Goal: Task Accomplishment & Management: Use online tool/utility

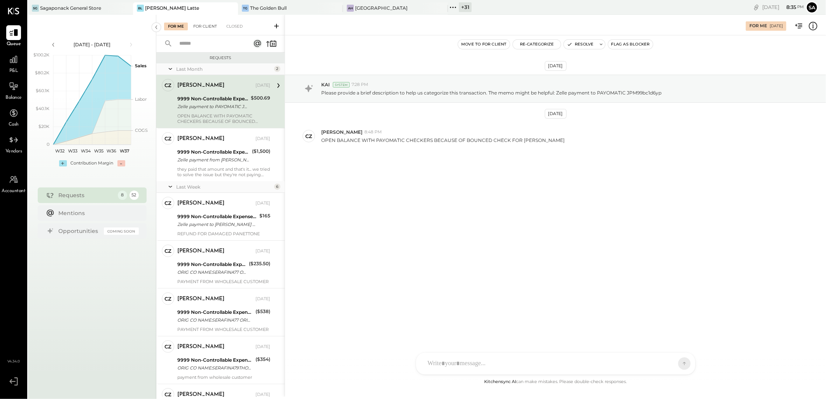
click at [207, 27] on div "For Client" at bounding box center [204, 27] width 31 height 8
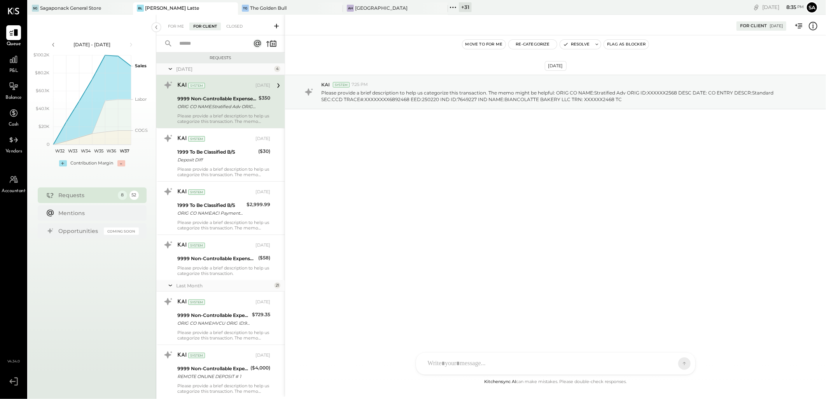
click at [211, 43] on input "text" at bounding box center [210, 43] width 70 height 13
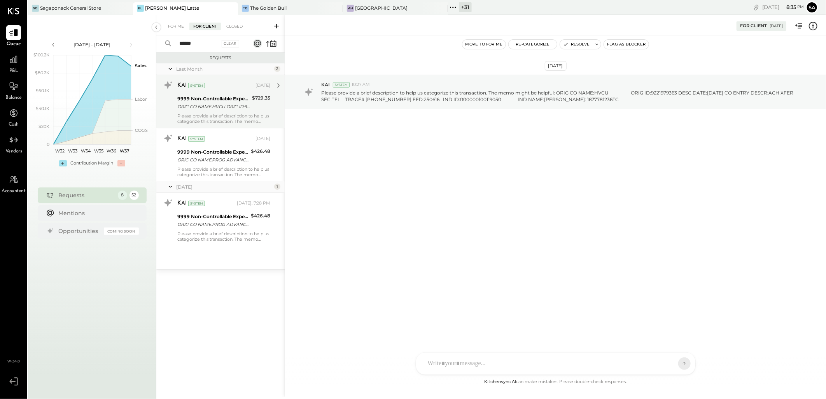
click at [215, 104] on div "ORIG CO NAME:HVCU ORIG ID:9221979363 DESC DATE:[DATE] CO ENTRY DESCR:ACH XFER S…" at bounding box center [213, 107] width 72 height 8
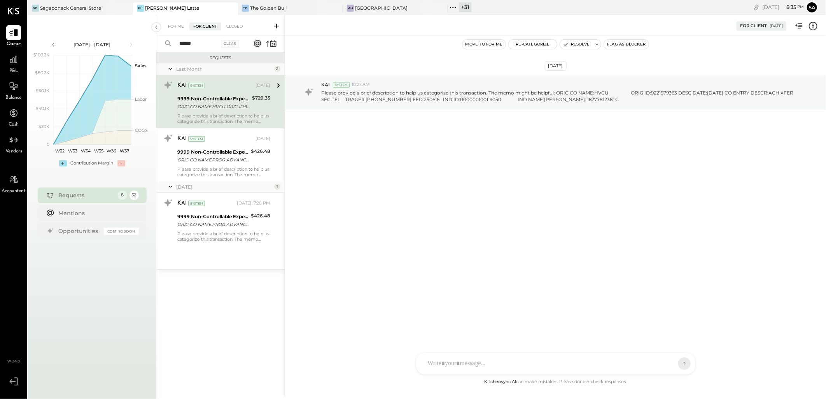
click at [215, 104] on div "ORIG CO NAME:HVCU ORIG ID:9221979363 DESC DATE:[DATE] CO ENTRY DESCR:ACH XFER S…" at bounding box center [213, 107] width 72 height 8
click at [574, 44] on button "Resolve" at bounding box center [576, 44] width 33 height 9
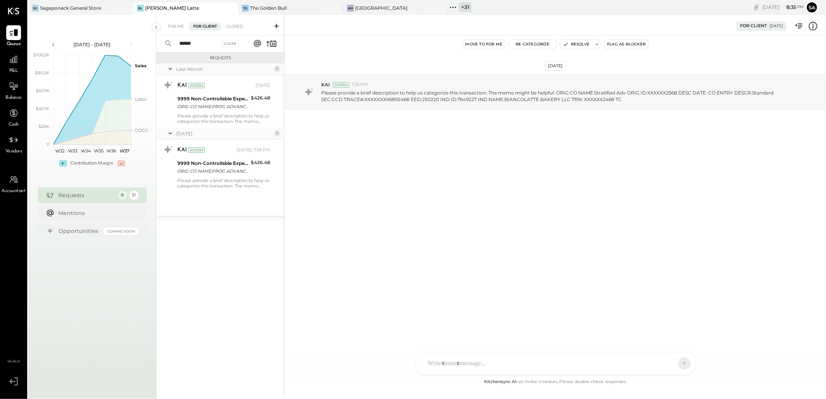
click at [199, 46] on input "******" at bounding box center [197, 43] width 45 height 13
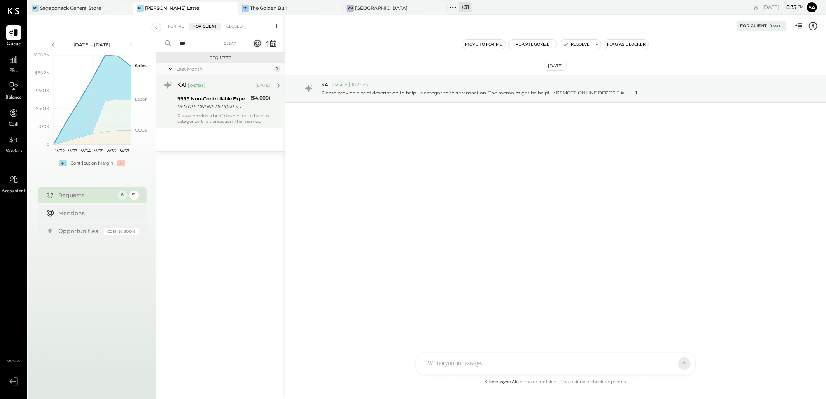
click at [228, 100] on div "9999 Non-Controllable Expenses:Other Income and Expenses:To Be Classified" at bounding box center [212, 99] width 71 height 8
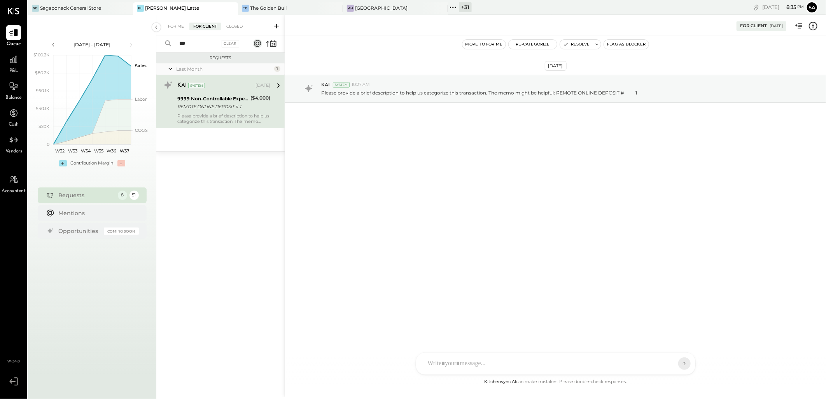
click at [812, 25] on icon at bounding box center [813, 26] width 10 height 10
click at [572, 44] on div "For Me For Client Closed *** Clear Requests Last Month 1 KAI System [DATE] 9999…" at bounding box center [491, 206] width 670 height 382
click at [574, 45] on button "Resolve" at bounding box center [576, 44] width 33 height 9
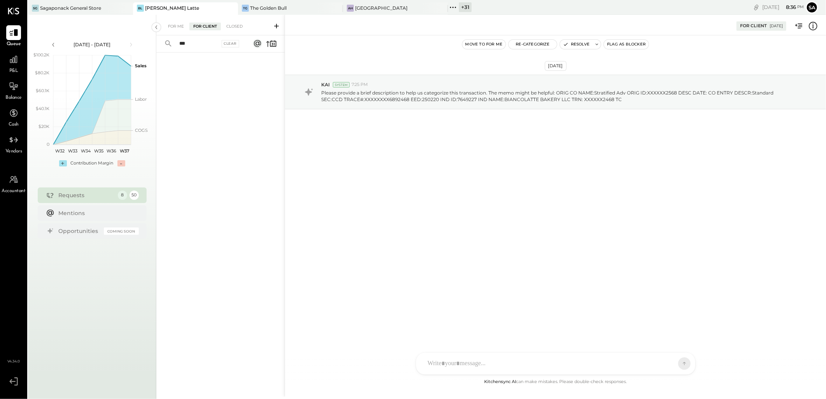
click at [196, 40] on input "***" at bounding box center [197, 43] width 45 height 13
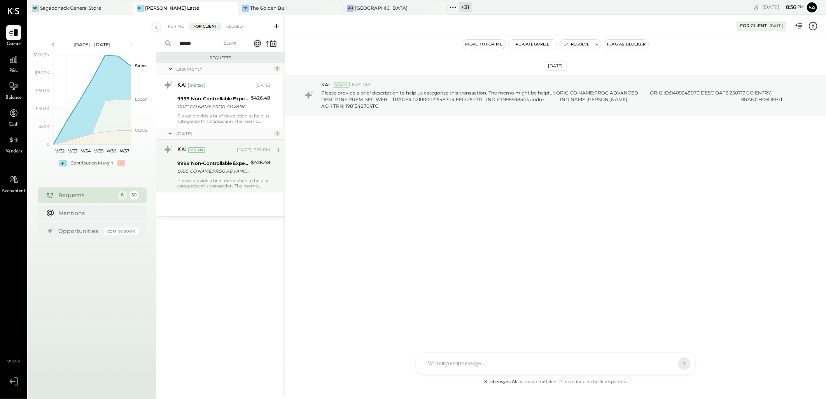
click at [232, 180] on div "Please provide a brief description to help us categorize this transaction. The …" at bounding box center [223, 183] width 93 height 11
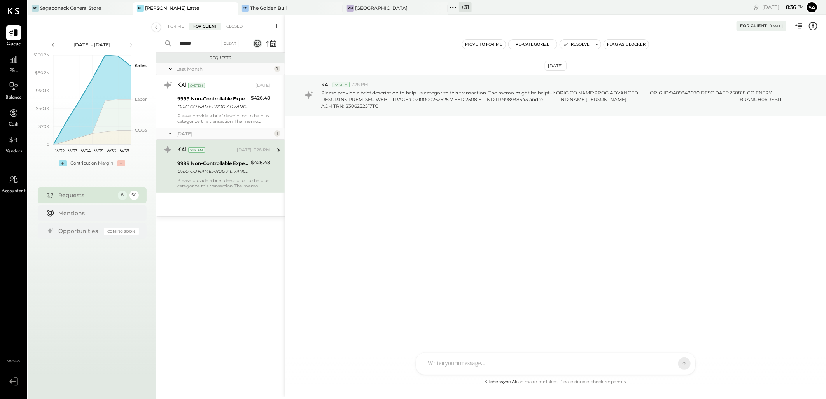
click at [812, 26] on icon at bounding box center [813, 26] width 10 height 10
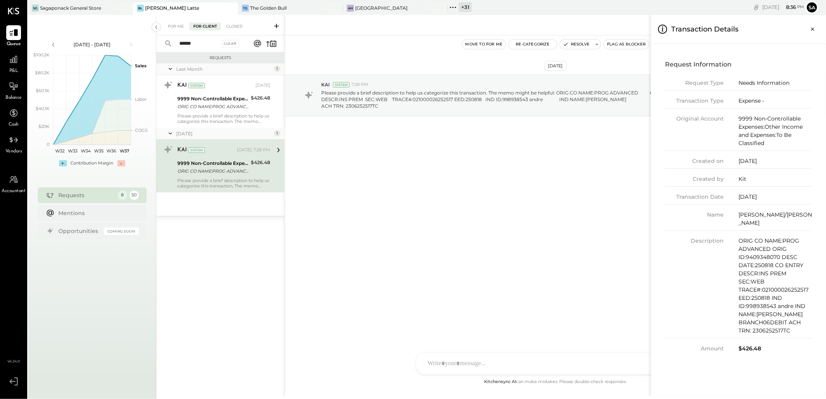
click at [515, 175] on div "For Me For Client Closed ****** Clear Requests Last Month 1 KAI System [DATE] 9…" at bounding box center [491, 206] width 670 height 382
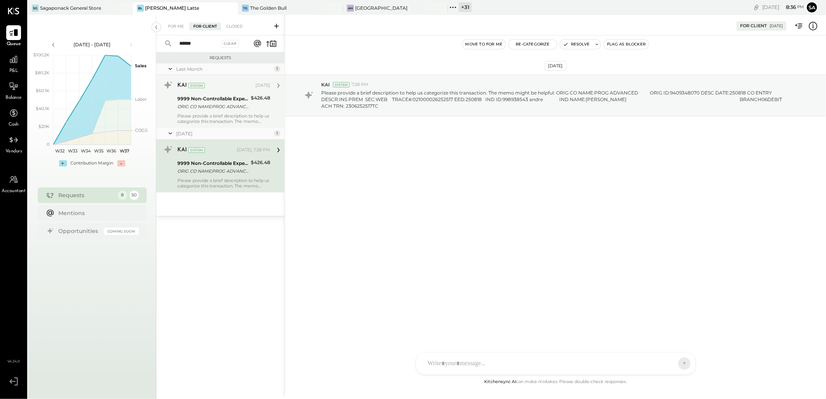
click at [226, 110] on div "9999 Non-Controllable Expenses:Other Income and Expenses:To Be Classified ORIG …" at bounding box center [212, 102] width 71 height 17
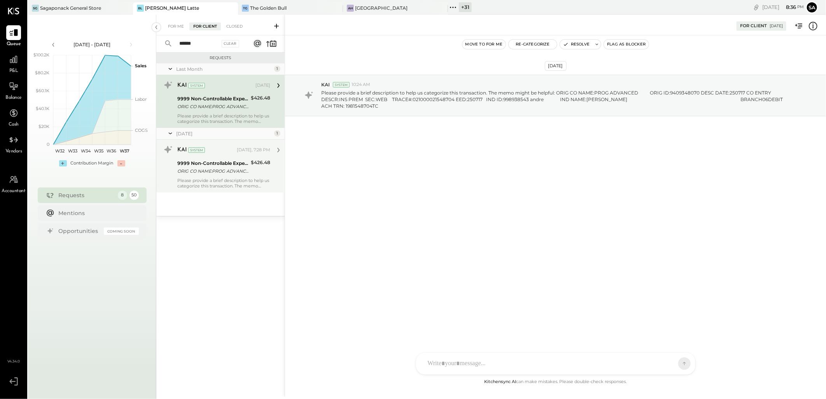
click at [814, 25] on icon at bounding box center [813, 26] width 10 height 10
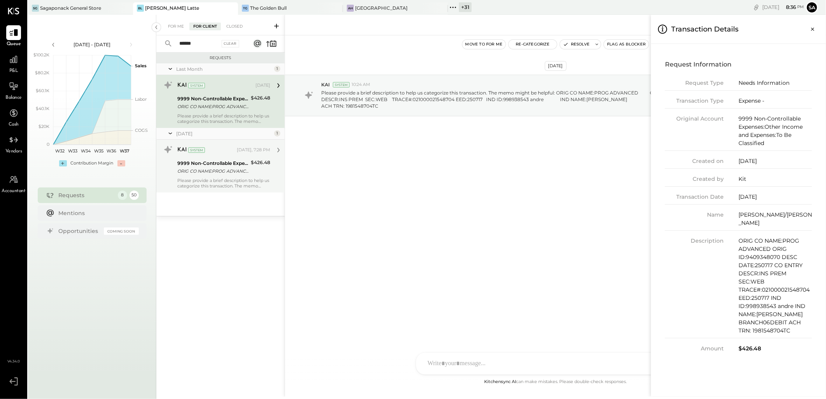
click at [568, 44] on div "For Me For Client Closed ****** Clear Requests Last Month 1 KAI System [DATE] 9…" at bounding box center [491, 206] width 670 height 382
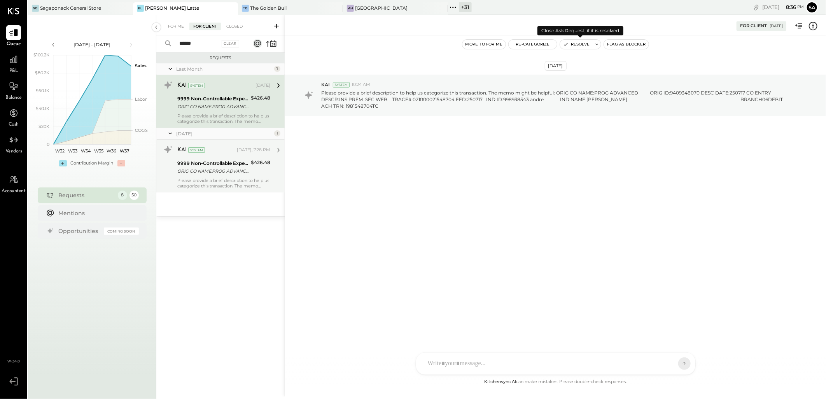
click at [568, 44] on icon "button" at bounding box center [565, 44] width 5 height 5
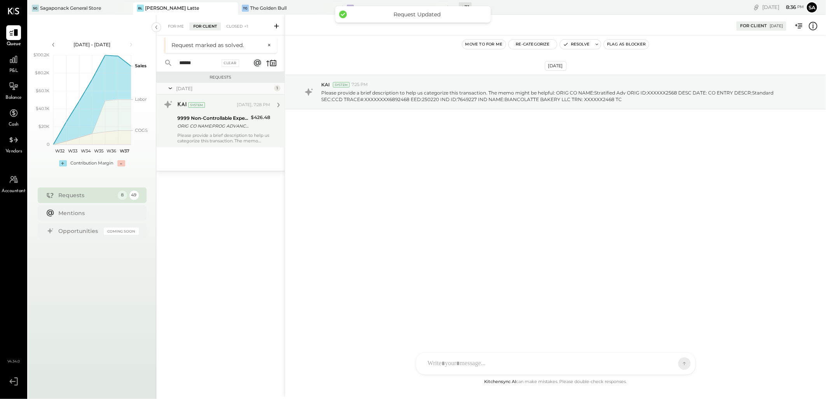
click at [218, 133] on div "Please provide a brief description to help us categorize this transaction. The …" at bounding box center [223, 138] width 93 height 11
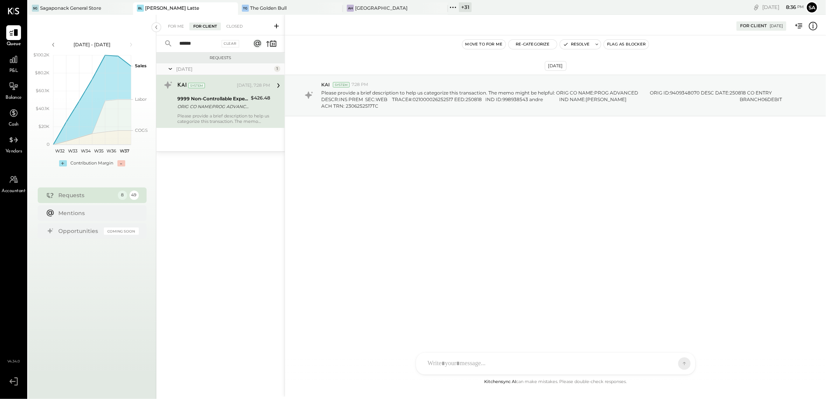
click at [187, 44] on input "******" at bounding box center [197, 43] width 45 height 13
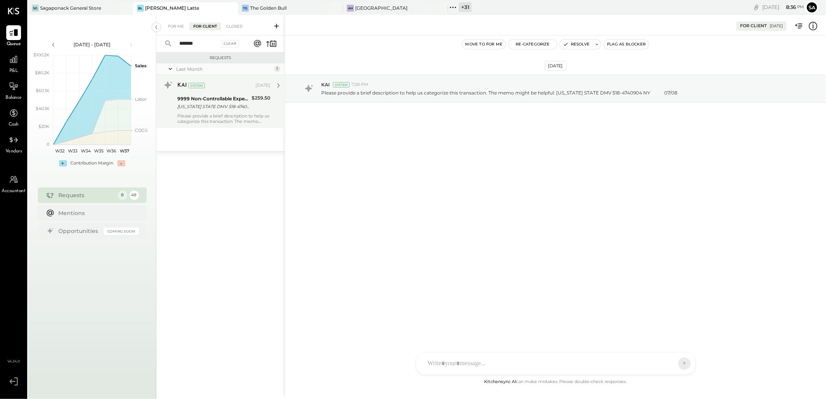
type input "*******"
click at [200, 104] on div "[US_STATE] STATE DMV 518-4740904 NY 07/08" at bounding box center [213, 107] width 72 height 8
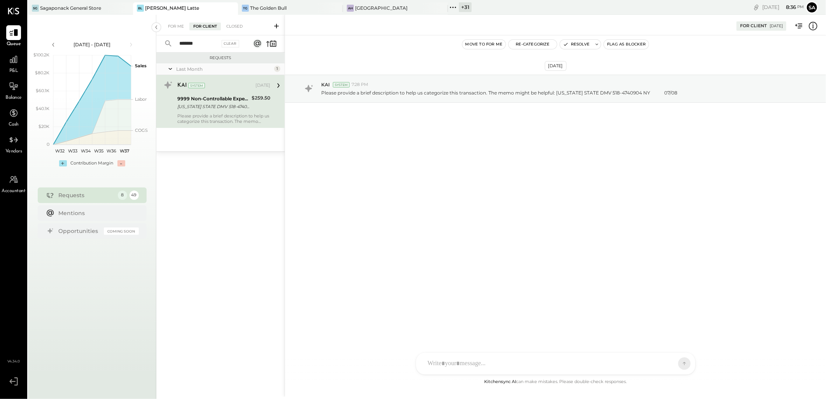
click at [218, 107] on div "[US_STATE] STATE DMV 518-4740904 NY 07/08" at bounding box center [213, 107] width 72 height 8
click at [569, 47] on button "Resolve" at bounding box center [576, 44] width 33 height 9
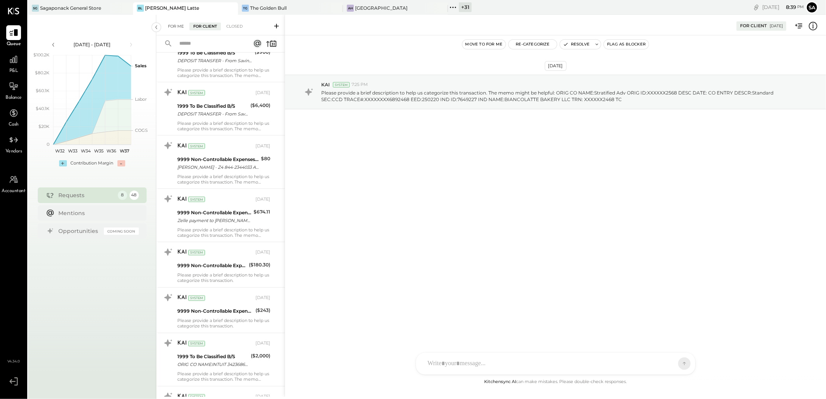
click at [174, 26] on div "For Me" at bounding box center [176, 27] width 24 height 8
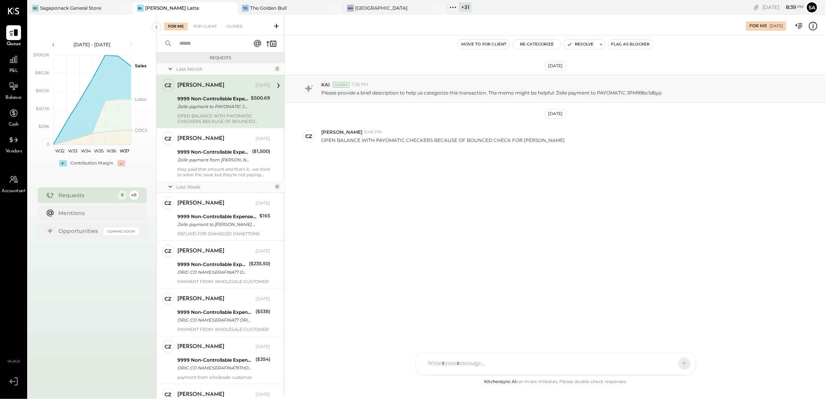
click at [171, 70] on icon at bounding box center [170, 68] width 8 height 19
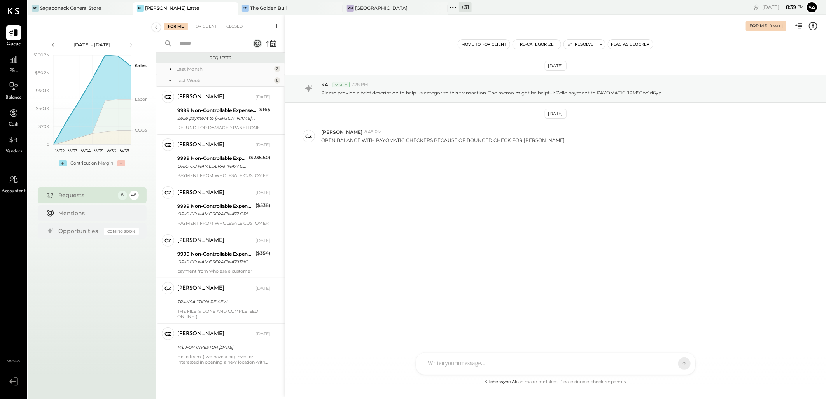
click at [172, 80] on icon at bounding box center [170, 80] width 8 height 19
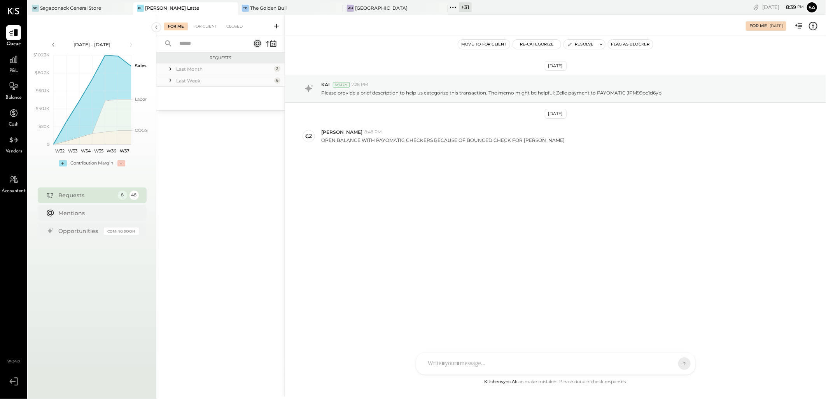
click at [172, 80] on icon at bounding box center [170, 81] width 8 height 8
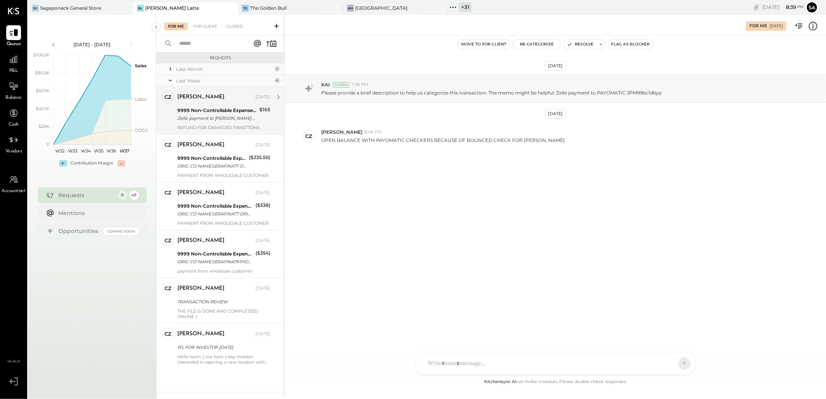
click at [215, 104] on div "Camilla Zanin Sep 09, 2025 9999 Non-Controllable Expenses:Other Income and Expe…" at bounding box center [223, 111] width 93 height 40
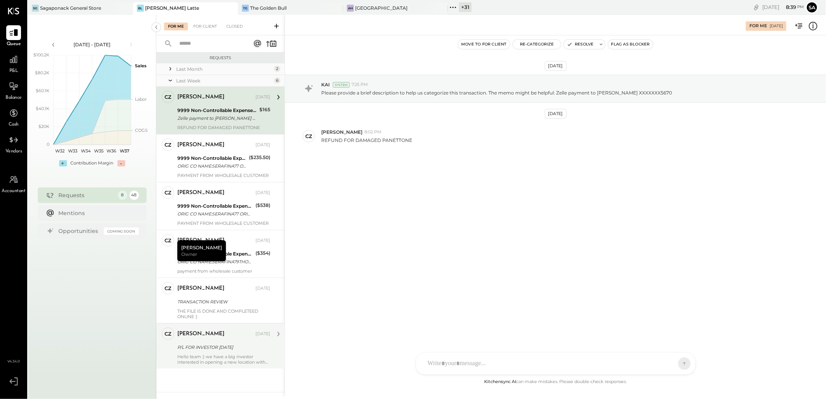
click at [204, 353] on div "Camilla Zanin Sep 09, 2025 P/L FOR INVESTOR TODAY Hello team :) we have a big i…" at bounding box center [223, 345] width 93 height 37
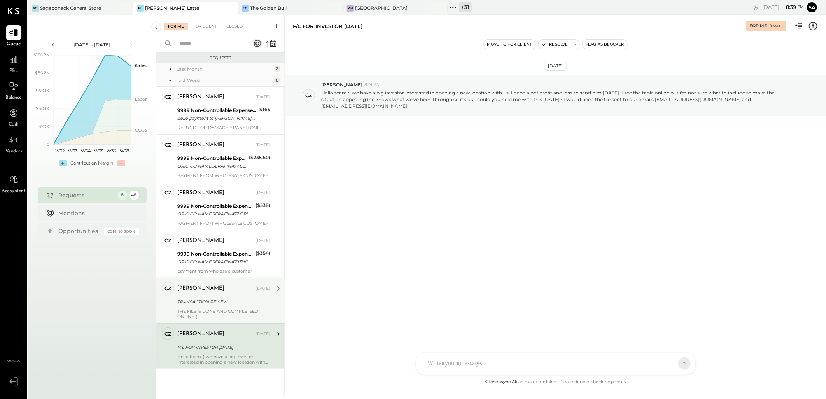
click at [188, 306] on div "Camilla Zanin Sep 09, 2025 TRANSACTION REVIEW THE FILE IS DONE AND COMPLETEED O…" at bounding box center [223, 300] width 93 height 37
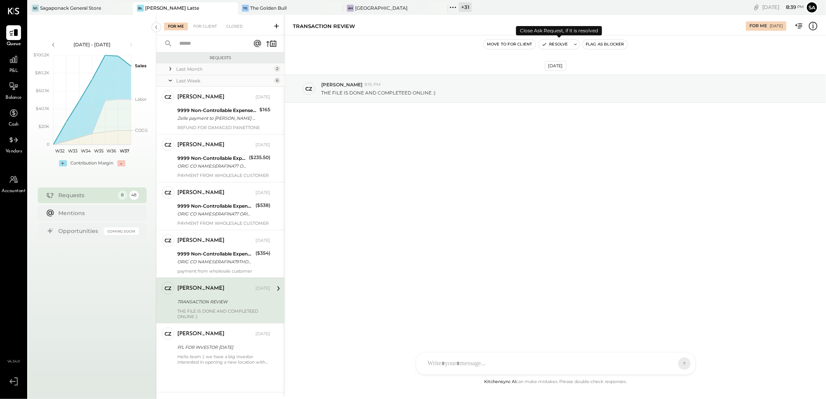
drag, startPoint x: 551, startPoint y: 44, endPoint x: 445, endPoint y: 156, distance: 154.6
click at [551, 44] on button "Resolve" at bounding box center [555, 44] width 33 height 9
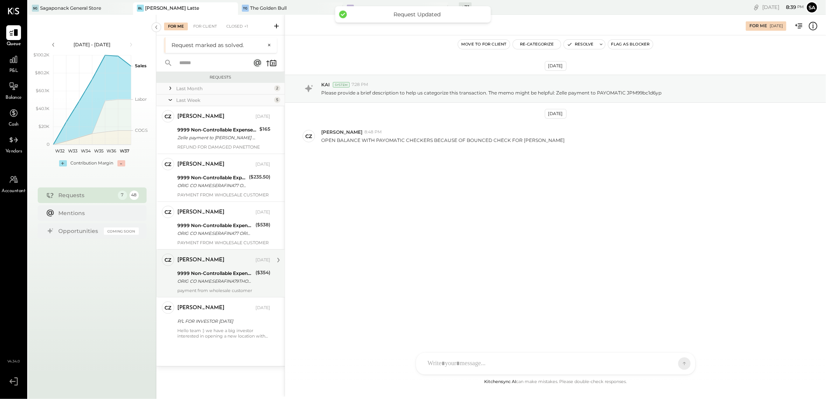
click at [218, 269] on div "9999 Non-Controllable Expenses:Other Income and Expenses:To Be Classified ORIG …" at bounding box center [215, 277] width 76 height 17
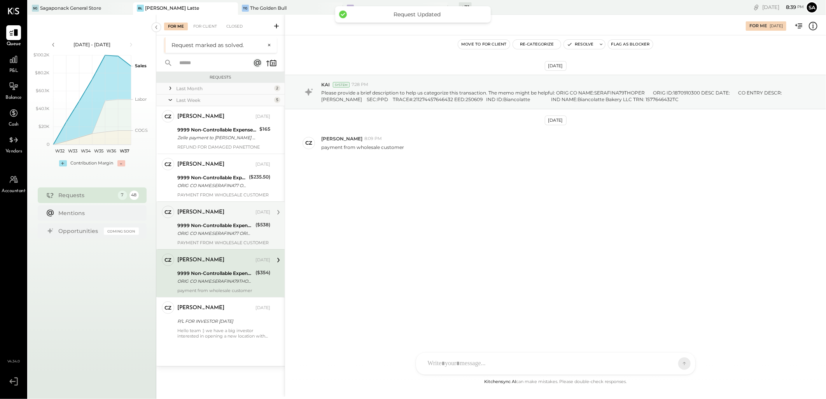
click at [224, 215] on div "[PERSON_NAME]" at bounding box center [215, 212] width 77 height 8
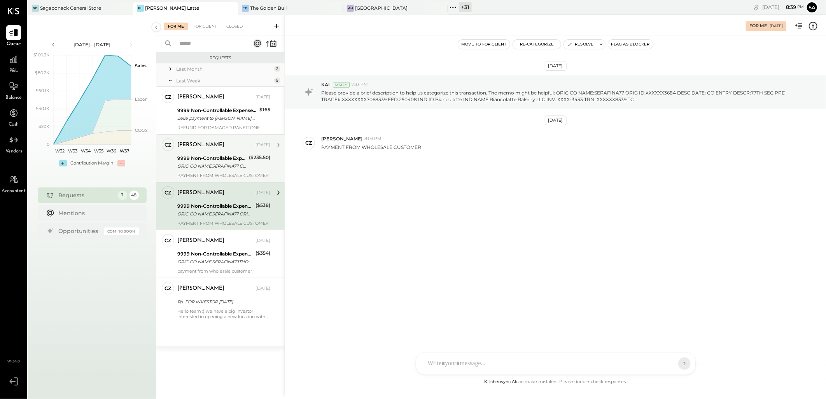
click at [186, 159] on div "9999 Non-Controllable Expenses:Other Income and Expenses:To Be Classified" at bounding box center [211, 158] width 69 height 8
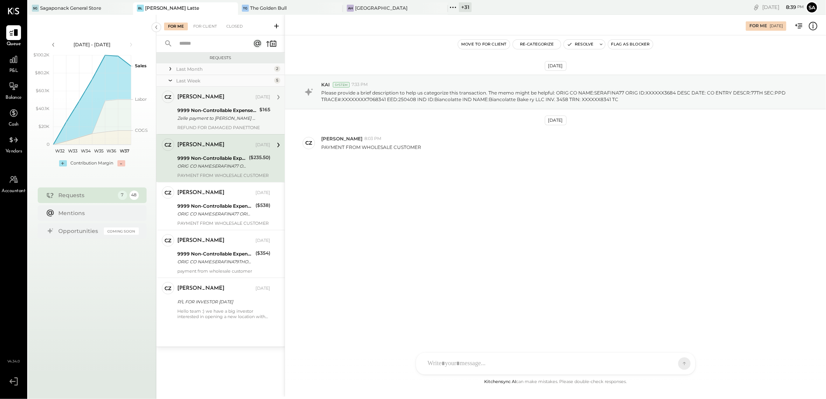
click at [180, 103] on div "Camilla Zanin Sep 09, 2025" at bounding box center [223, 97] width 93 height 13
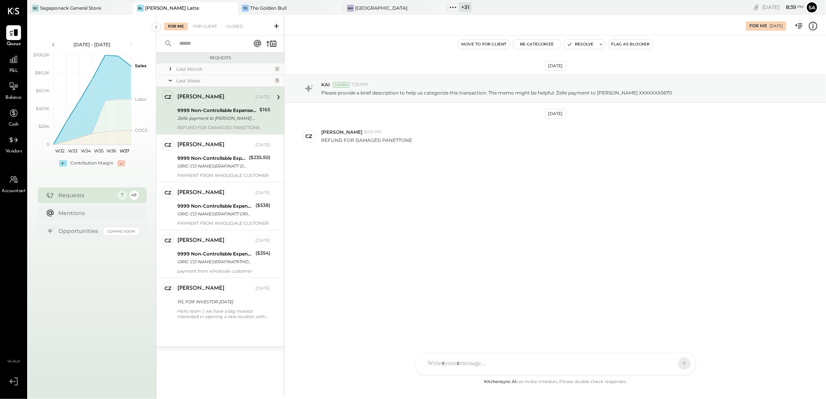
click at [181, 68] on div "Last Month" at bounding box center [224, 69] width 96 height 7
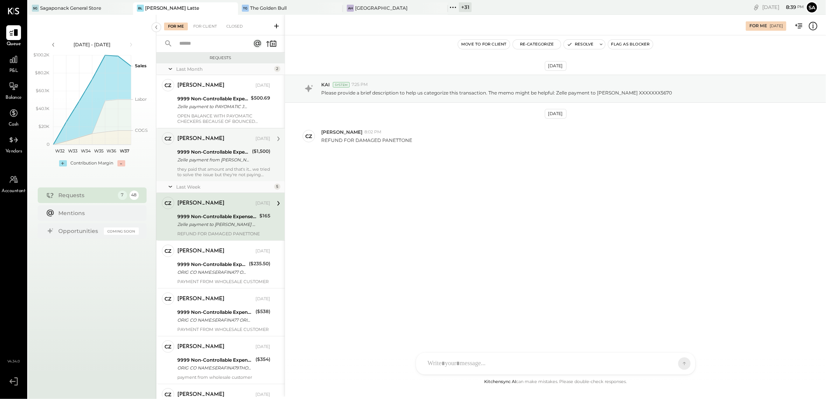
click at [213, 168] on div "they paid that amount and that's it... we tried to solve the issue but they're …" at bounding box center [223, 171] width 93 height 11
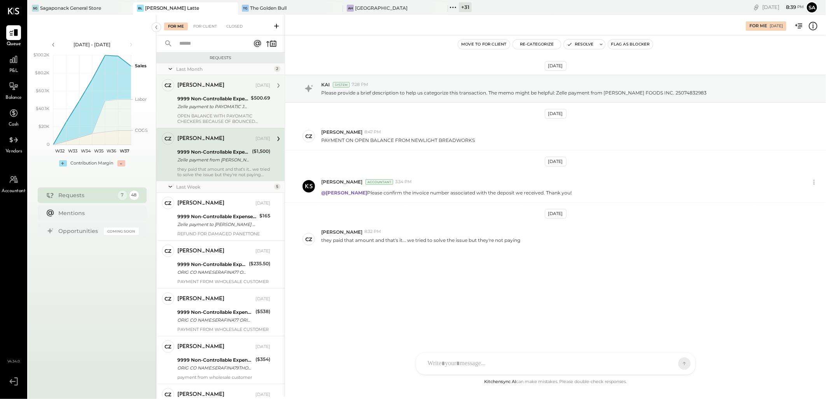
click at [216, 96] on div "9999 Non-Controllable Expenses:Other Income and Expenses:To Be Classified" at bounding box center [212, 99] width 71 height 8
